Goal: Information Seeking & Learning: Check status

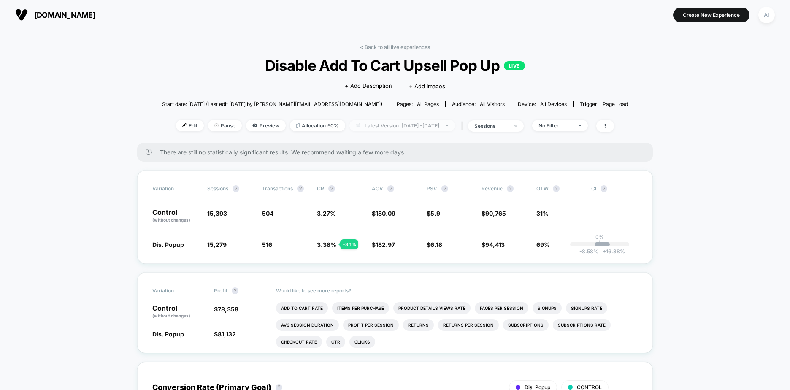
click at [373, 126] on span "Latest Version: [DATE] - [DATE]" at bounding box center [401, 125] width 105 height 11
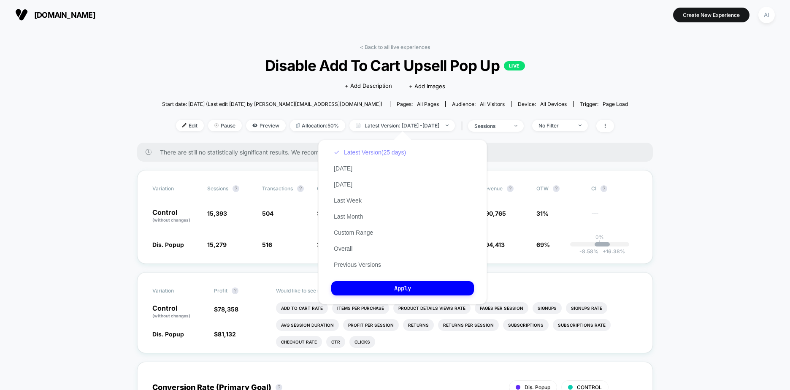
click at [357, 154] on button "Latest Version (25 days)" at bounding box center [369, 152] width 77 height 8
click at [347, 251] on button "Overall" at bounding box center [343, 249] width 24 height 8
click at [371, 290] on button "Apply" at bounding box center [402, 288] width 143 height 14
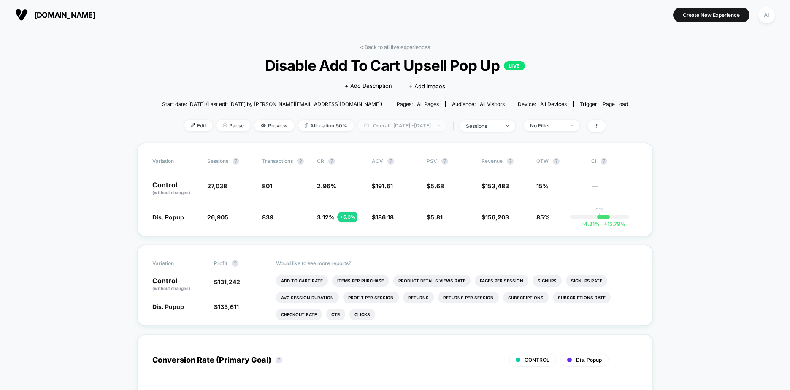
click at [428, 124] on span "Overall: [DATE] - [DATE]" at bounding box center [402, 125] width 89 height 11
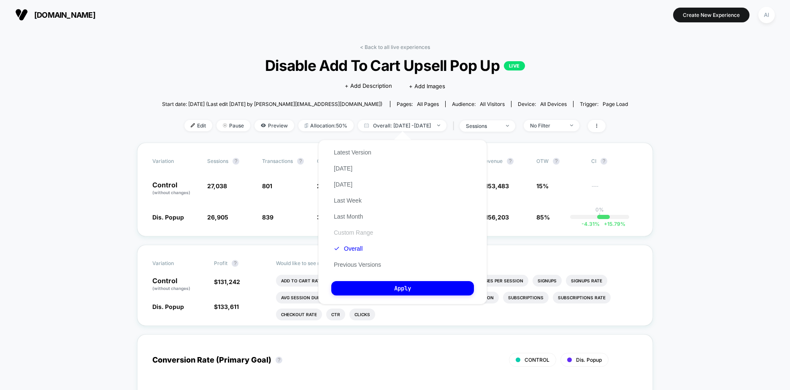
click at [359, 233] on button "Custom Range" at bounding box center [353, 233] width 44 height 8
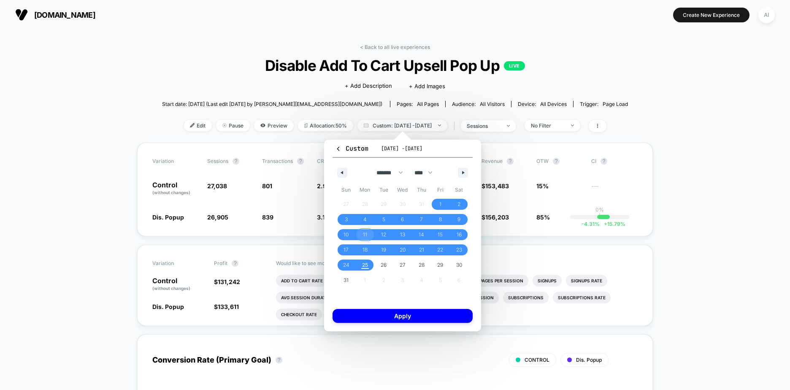
click at [365, 232] on span "11" at bounding box center [365, 234] width 4 height 15
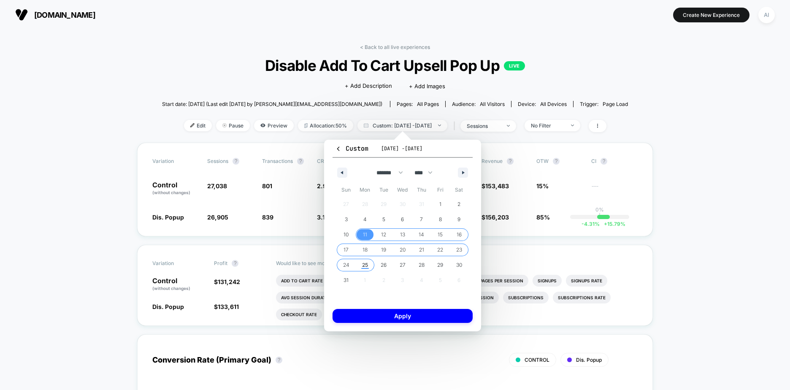
click at [362, 266] on span "25" at bounding box center [365, 264] width 6 height 15
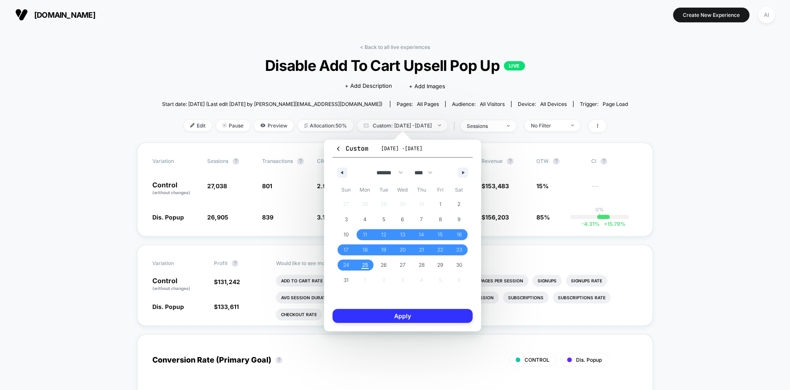
click at [388, 322] on button "Apply" at bounding box center [402, 316] width 140 height 14
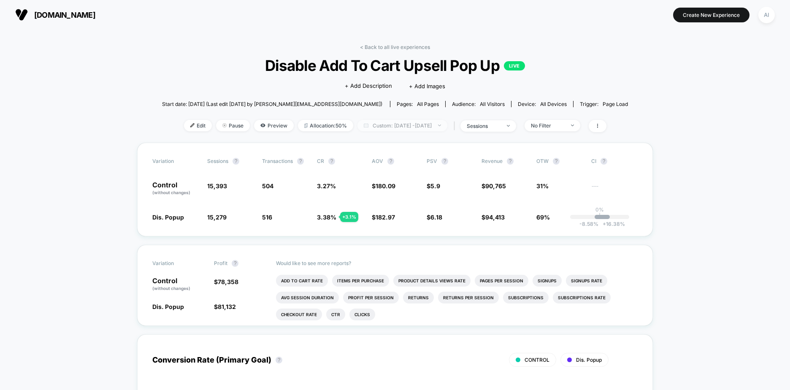
click at [395, 125] on span "Custom: [DATE] - [DATE]" at bounding box center [402, 125] width 90 height 11
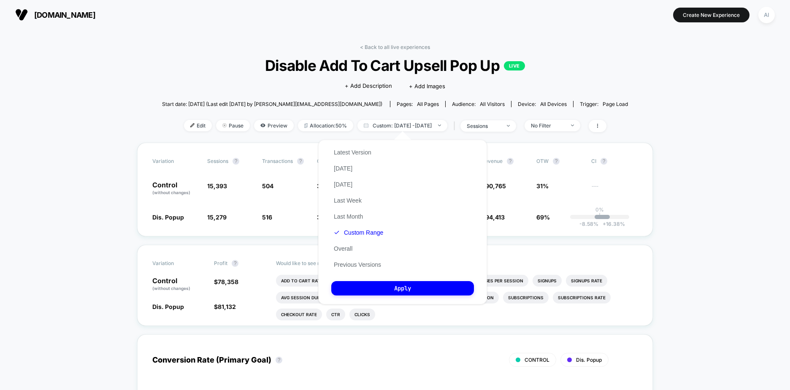
click at [375, 150] on div "Latest Version [DATE] [DATE] Last Week Last Month Custom Range Overall Previous…" at bounding box center [358, 208] width 54 height 128
click at [362, 151] on button "Latest Version" at bounding box center [352, 152] width 43 height 8
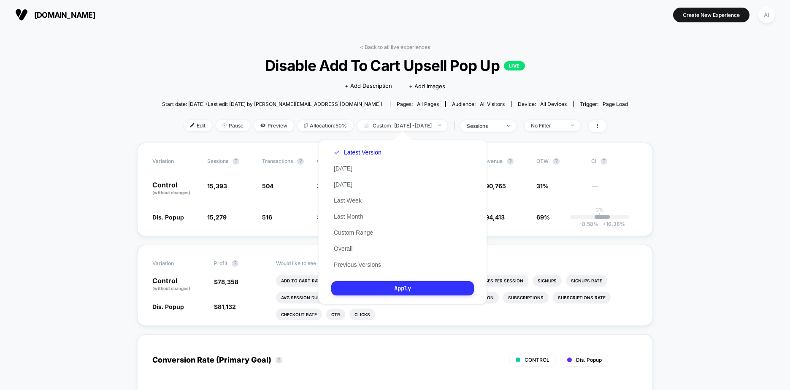
click at [398, 286] on button "Apply" at bounding box center [402, 288] width 143 height 14
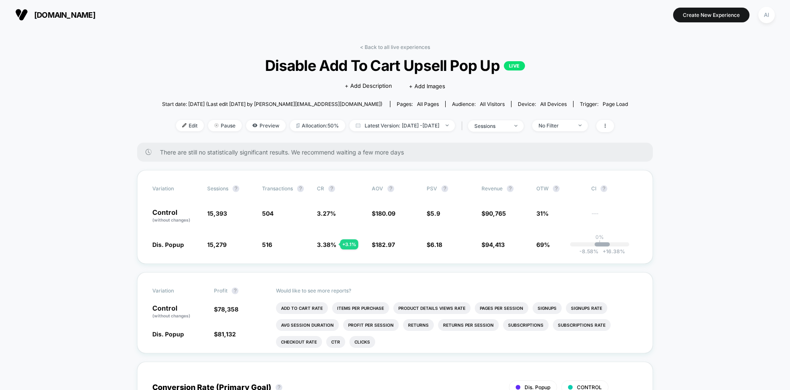
click at [251, 150] on span "There are still no statistically significant results. We recommend waiting a fe…" at bounding box center [398, 151] width 476 height 7
drag, startPoint x: 316, startPoint y: 246, endPoint x: 345, endPoint y: 246, distance: 28.3
click at [345, 246] on div "Dis. Popup 15,279 - 0.74 % 516 + 3.1 % 3.38 % + 3.1 % $ 182.97 + 1.6 % $ 6.18 +…" at bounding box center [394, 244] width 485 height 8
click at [344, 257] on div "Variation Sessions ? Transactions ? CR ? AOV ? PSV ? Revenue ? OTW ? CI ? Contr…" at bounding box center [394, 217] width 515 height 94
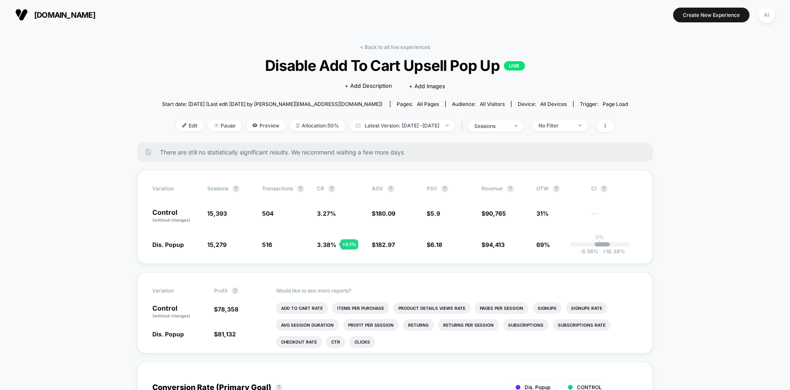
click at [382, 128] on span "Latest Version: [DATE] - [DATE]" at bounding box center [401, 125] width 105 height 11
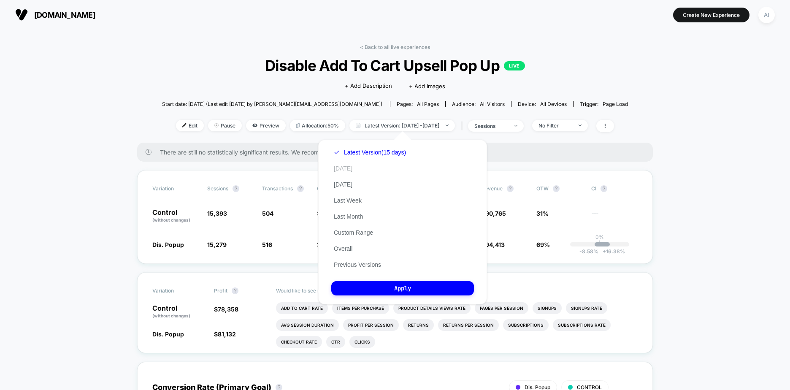
click at [344, 165] on button "[DATE]" at bounding box center [343, 168] width 24 height 8
click at [403, 291] on button "Apply" at bounding box center [402, 288] width 143 height 14
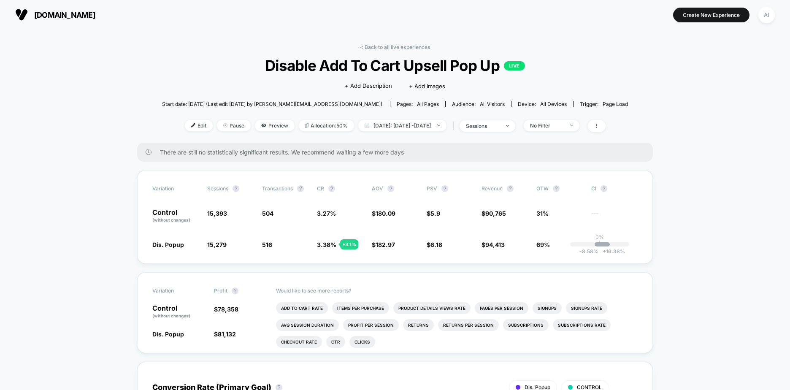
click at [394, 51] on div "< Back to all live experiences Disable Add To Cart Upsell Pop Up LIVE Click to …" at bounding box center [395, 93] width 466 height 99
click at [396, 45] on link "< Back to all live experiences" at bounding box center [395, 47] width 70 height 6
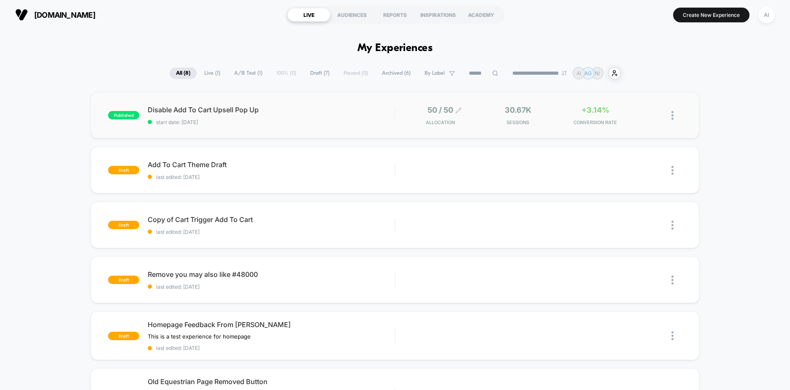
click at [458, 112] on icon at bounding box center [458, 110] width 6 height 6
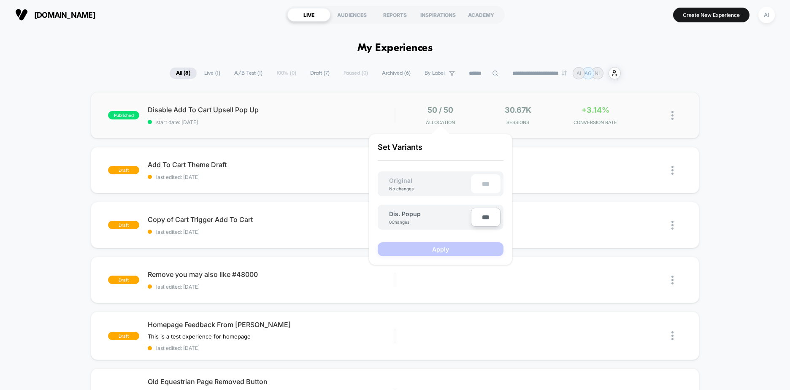
click at [348, 107] on span "Disable Add To Cart Upsell Pop Up" at bounding box center [271, 109] width 247 height 8
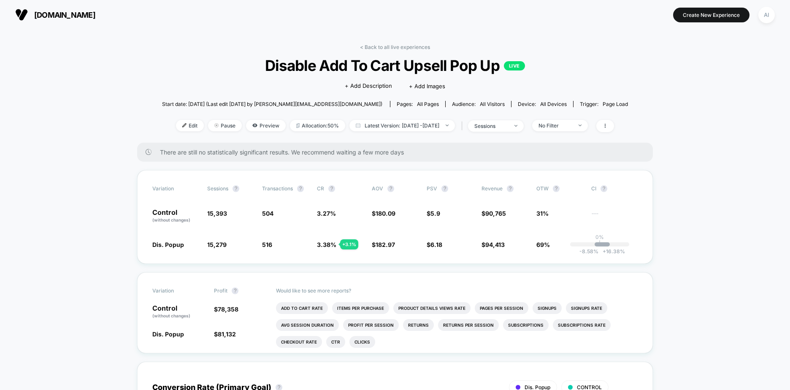
click at [429, 127] on span "Latest Version: [DATE] - [DATE]" at bounding box center [401, 125] width 105 height 11
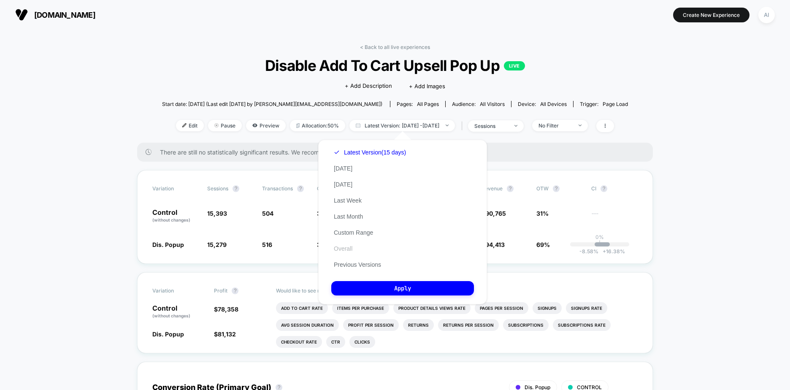
click at [353, 246] on button "Overall" at bounding box center [343, 249] width 24 height 8
click at [380, 285] on button "Apply" at bounding box center [402, 288] width 143 height 14
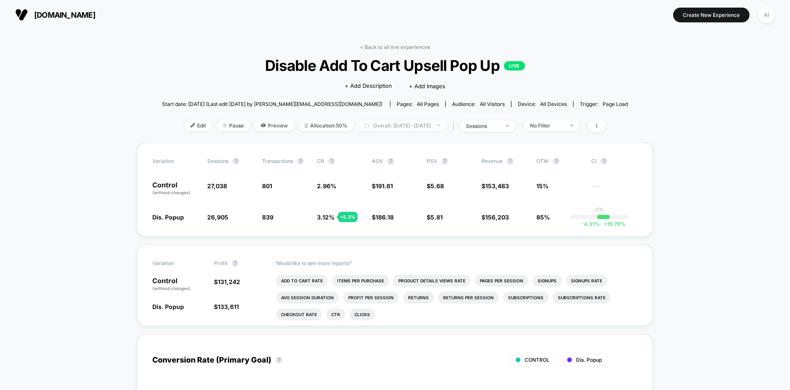
click at [420, 126] on span "Overall: [DATE] - [DATE]" at bounding box center [402, 125] width 89 height 11
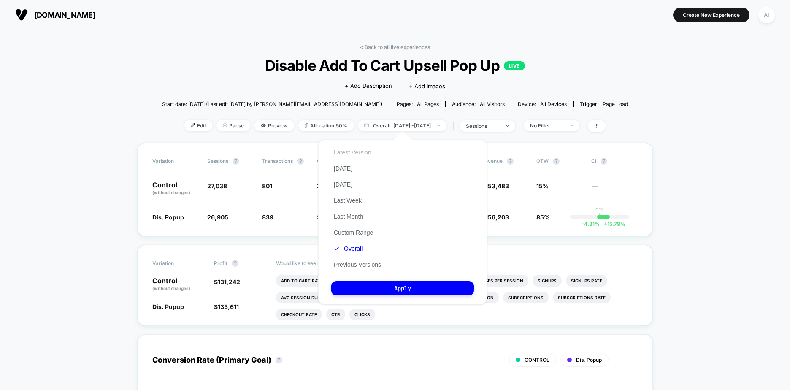
click at [357, 152] on button "Latest Version" at bounding box center [352, 152] width 43 height 8
click at [384, 287] on button "Apply" at bounding box center [402, 288] width 143 height 14
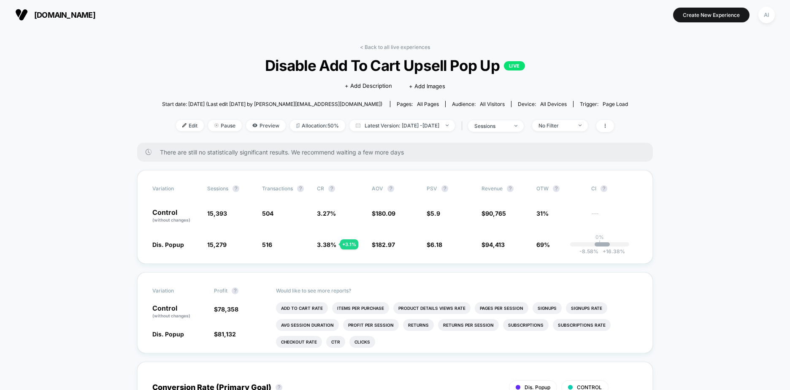
click at [423, 127] on span "Latest Version: [DATE] - [DATE]" at bounding box center [401, 125] width 105 height 11
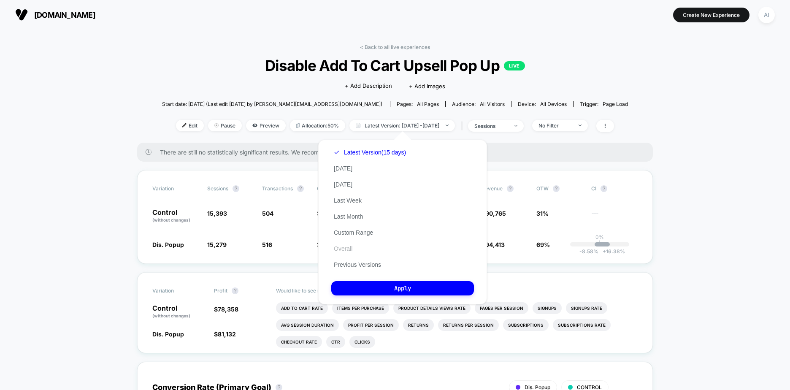
click at [345, 251] on button "Overall" at bounding box center [343, 249] width 24 height 8
click at [380, 282] on button "Apply" at bounding box center [402, 288] width 143 height 14
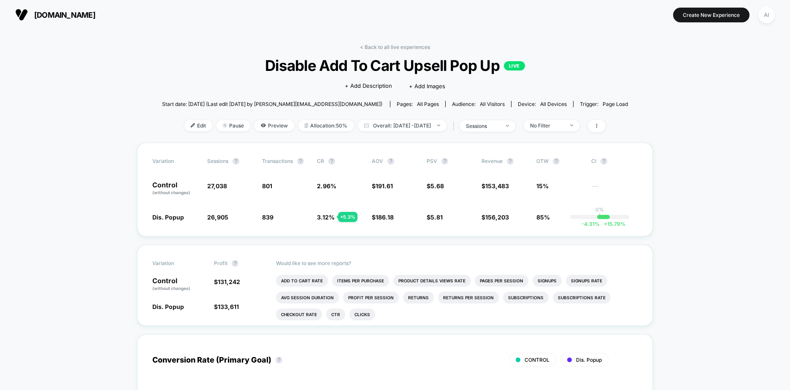
click at [398, 121] on span "Overall: [DATE] - [DATE]" at bounding box center [402, 125] width 89 height 11
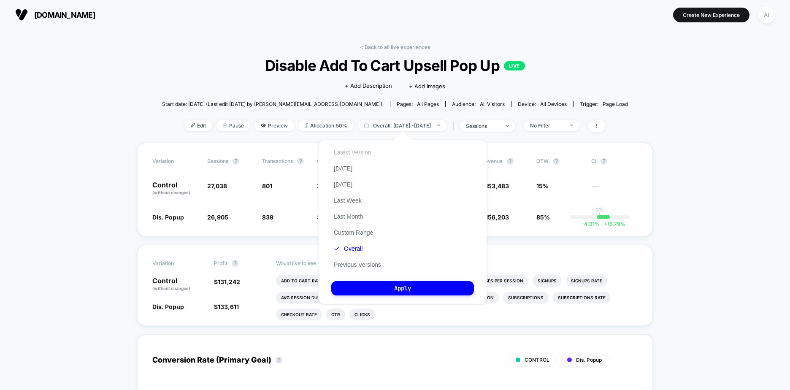
click at [351, 149] on button "Latest Version" at bounding box center [352, 152] width 43 height 8
click at [403, 299] on div "Latest Version [DATE] [DATE] Last Week Last Month Custom Range Overall Previous…" at bounding box center [402, 222] width 169 height 164
click at [410, 290] on button "Apply" at bounding box center [402, 288] width 143 height 14
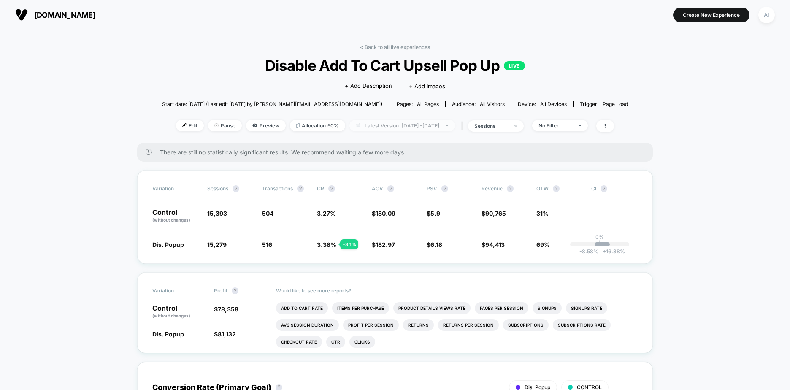
click at [425, 127] on span "Latest Version: [DATE] - [DATE]" at bounding box center [401, 125] width 105 height 11
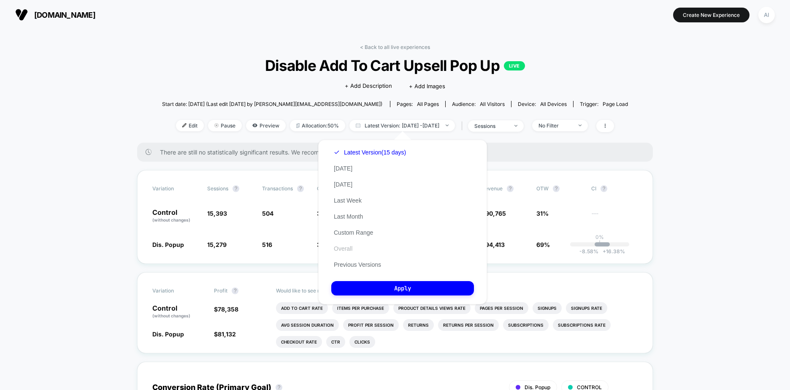
click at [347, 251] on button "Overall" at bounding box center [343, 249] width 24 height 8
click at [426, 290] on button "Apply" at bounding box center [402, 288] width 143 height 14
